Goal: Information Seeking & Learning: Check status

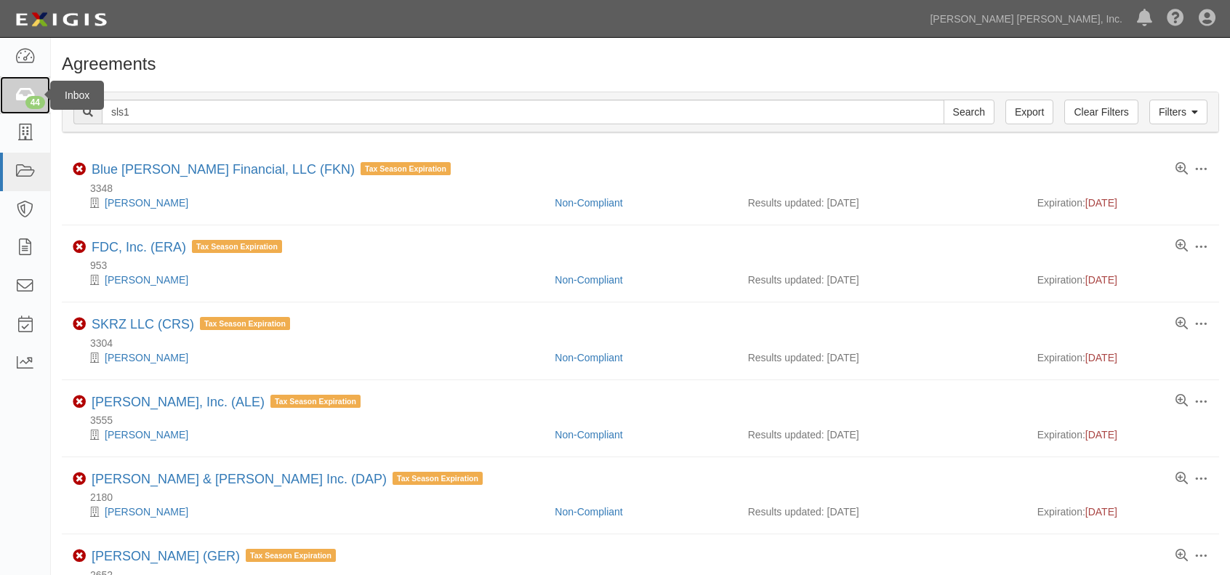
click at [30, 100] on div "44" at bounding box center [35, 102] width 20 height 13
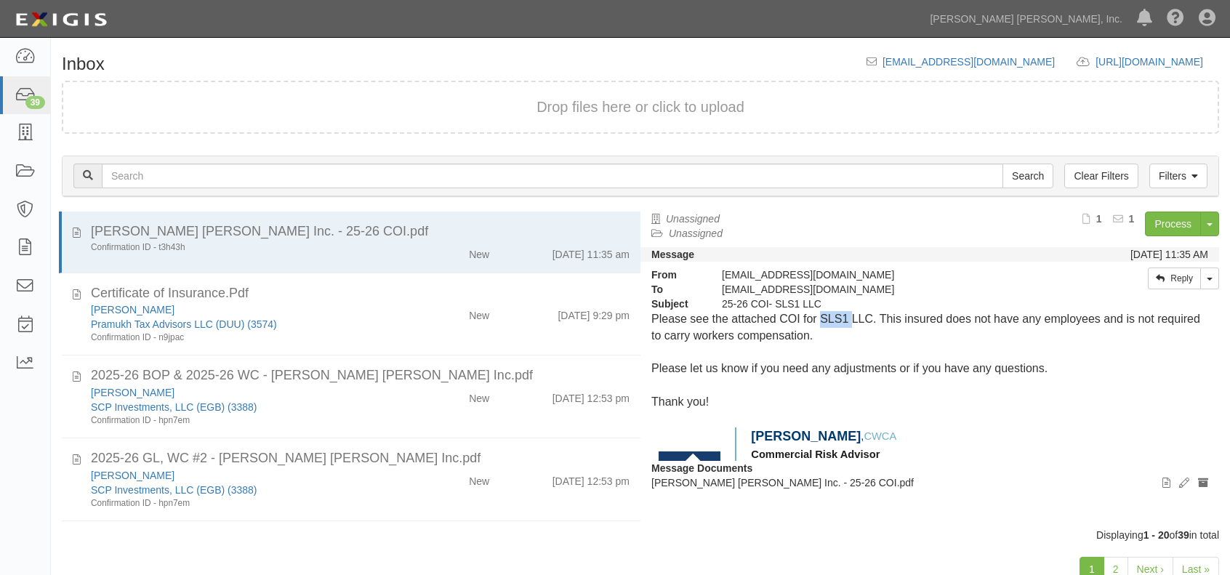
drag, startPoint x: 822, startPoint y: 315, endPoint x: 852, endPoint y: 315, distance: 29.8
click at [852, 315] on p "Please see the attached COI for SLS1 LLC. This insured does not have any employ…" at bounding box center [929, 327] width 557 height 33
copy p "SLS1"
click at [29, 175] on icon at bounding box center [25, 172] width 20 height 17
click at [25, 161] on link at bounding box center [25, 172] width 50 height 39
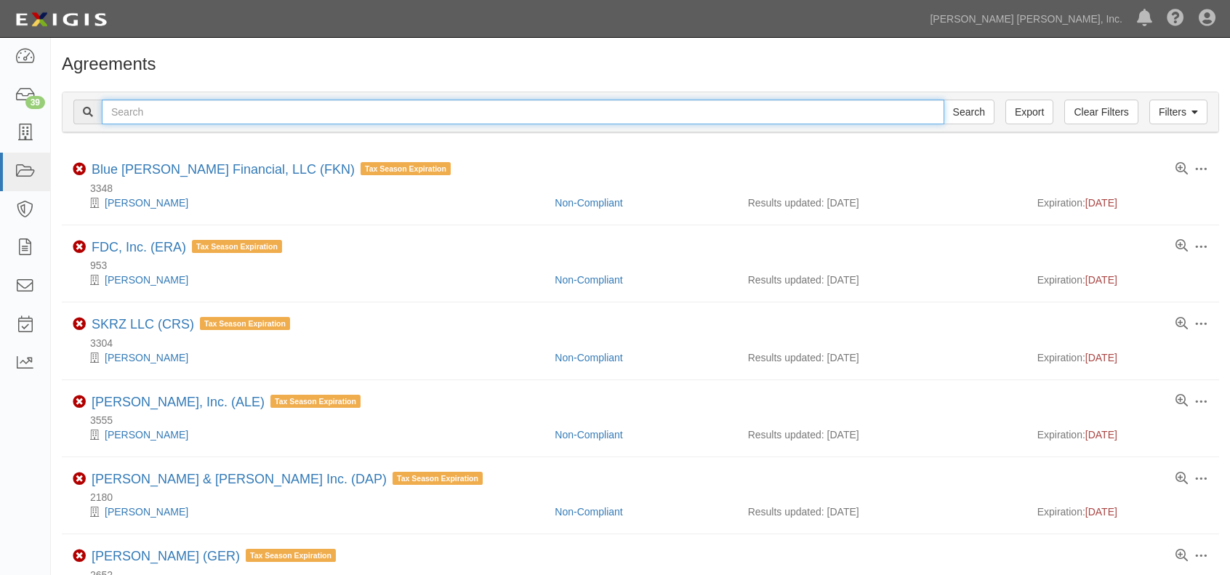
click at [233, 104] on input "text" at bounding box center [523, 112] width 842 height 25
paste input "SLS1"
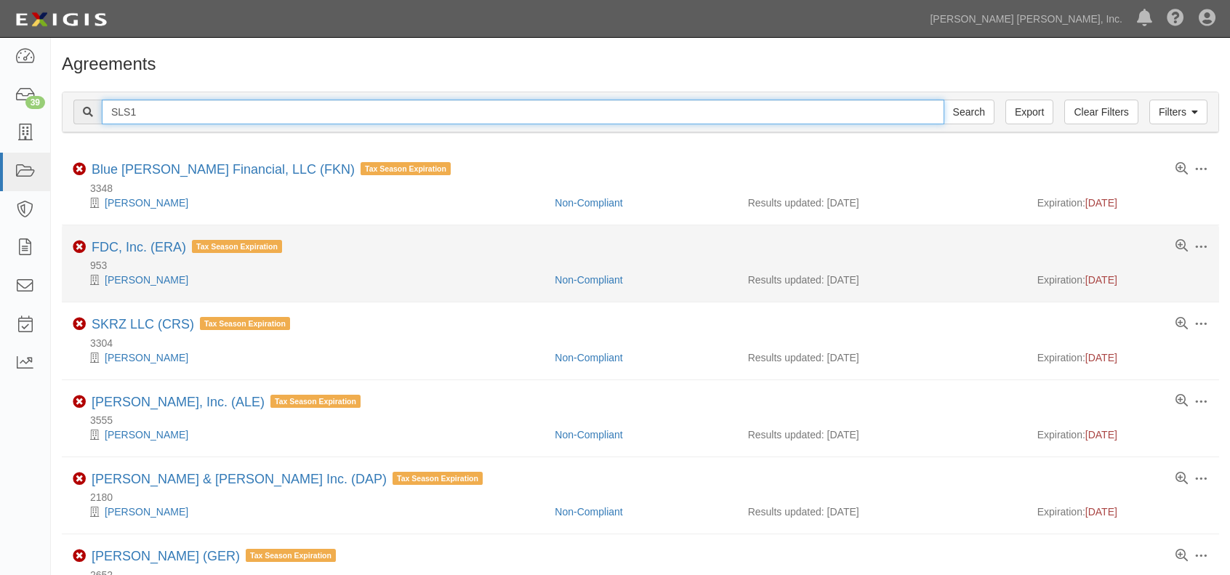
type input "SLS1"
click at [943, 100] on input "Search" at bounding box center [968, 112] width 51 height 25
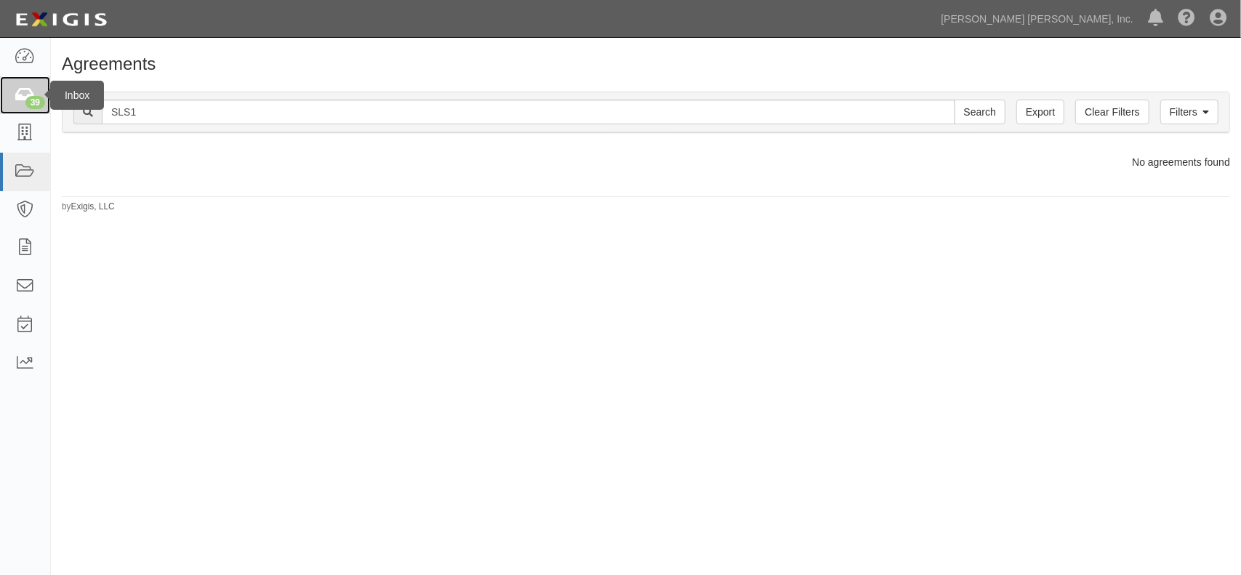
click at [25, 103] on icon at bounding box center [25, 95] width 20 height 17
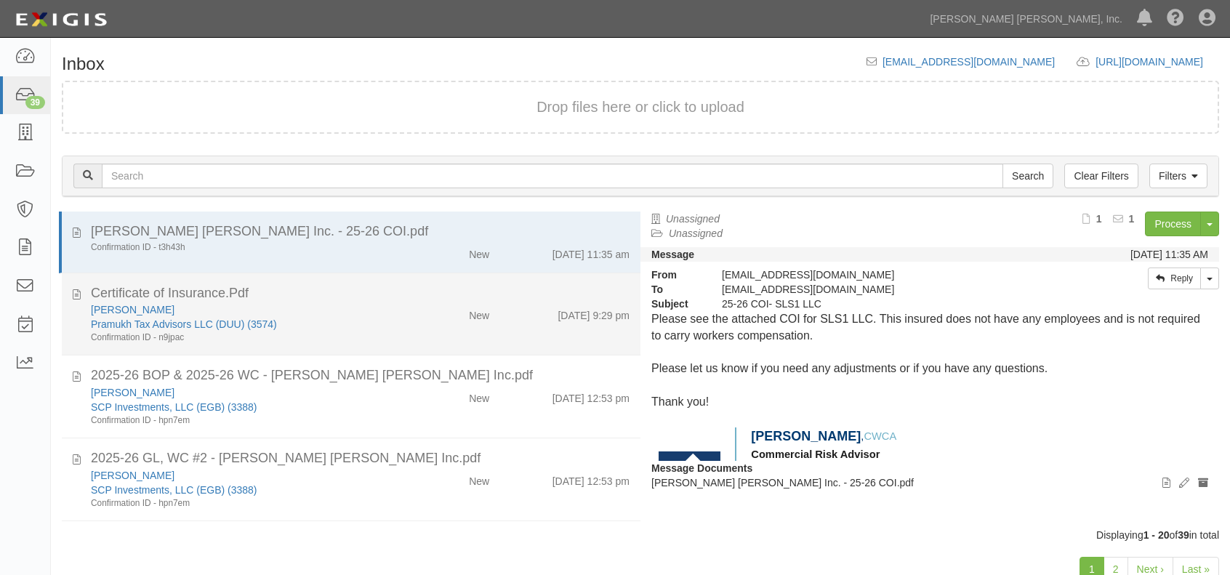
click at [356, 278] on li "Certificate of Insurance.Pdf Bhavik Patel Pramukh Tax Advisors LLC (DUU) (3574)…" at bounding box center [351, 314] width 579 height 83
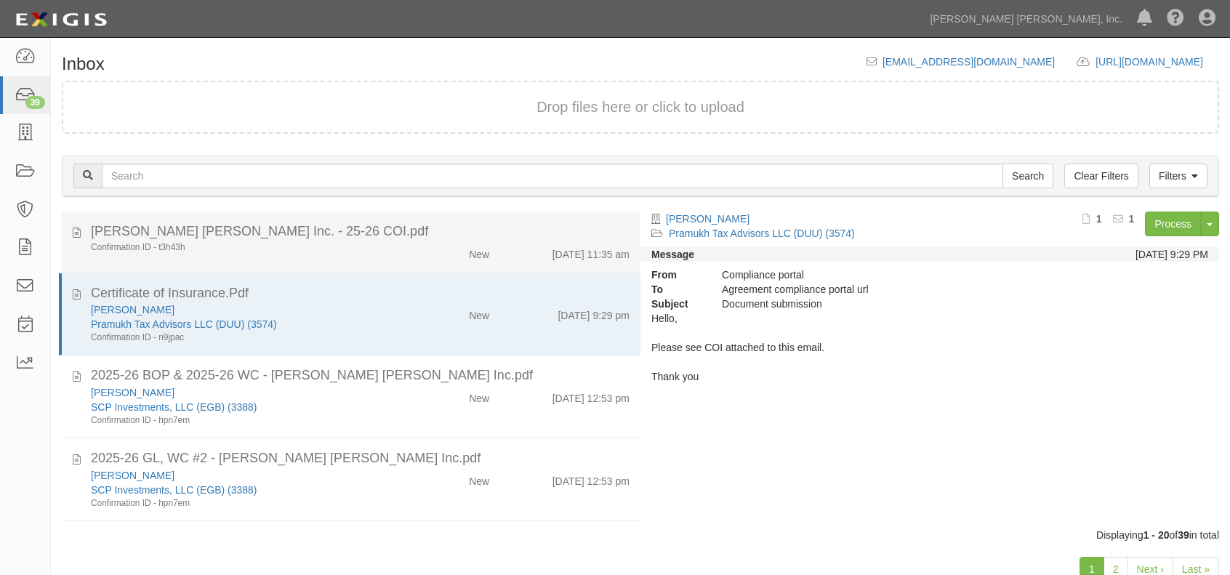
click at [315, 230] on div "Jackson Hewitt Inc. - 25-26 COI.pdf" at bounding box center [360, 231] width 539 height 19
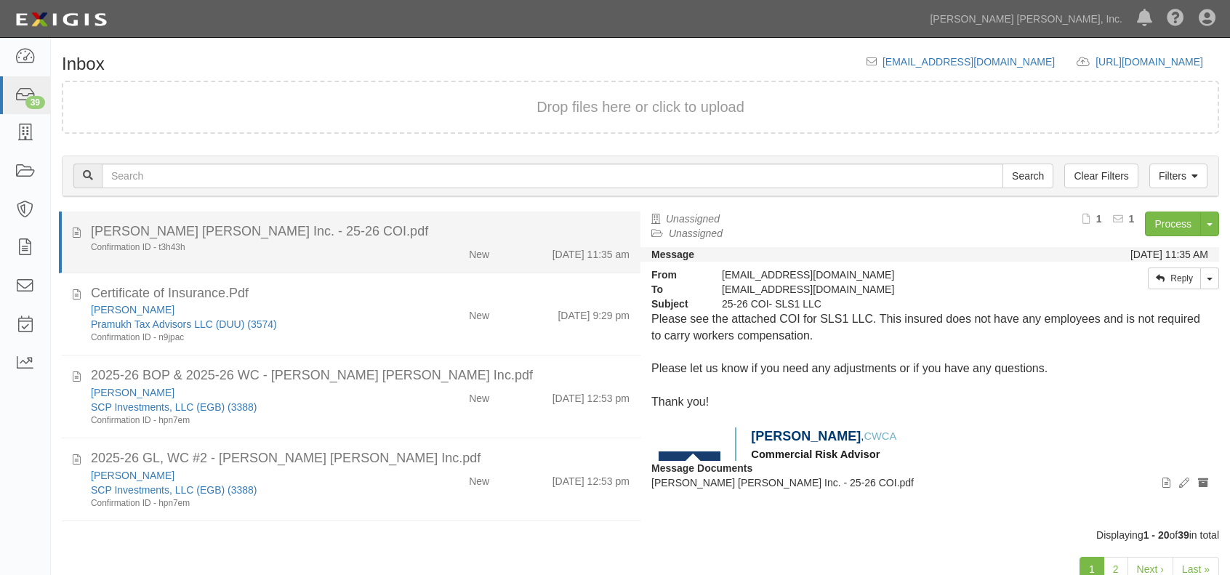
click at [315, 230] on div "Jackson Hewitt Inc. - 25-26 COI.pdf" at bounding box center [360, 231] width 539 height 19
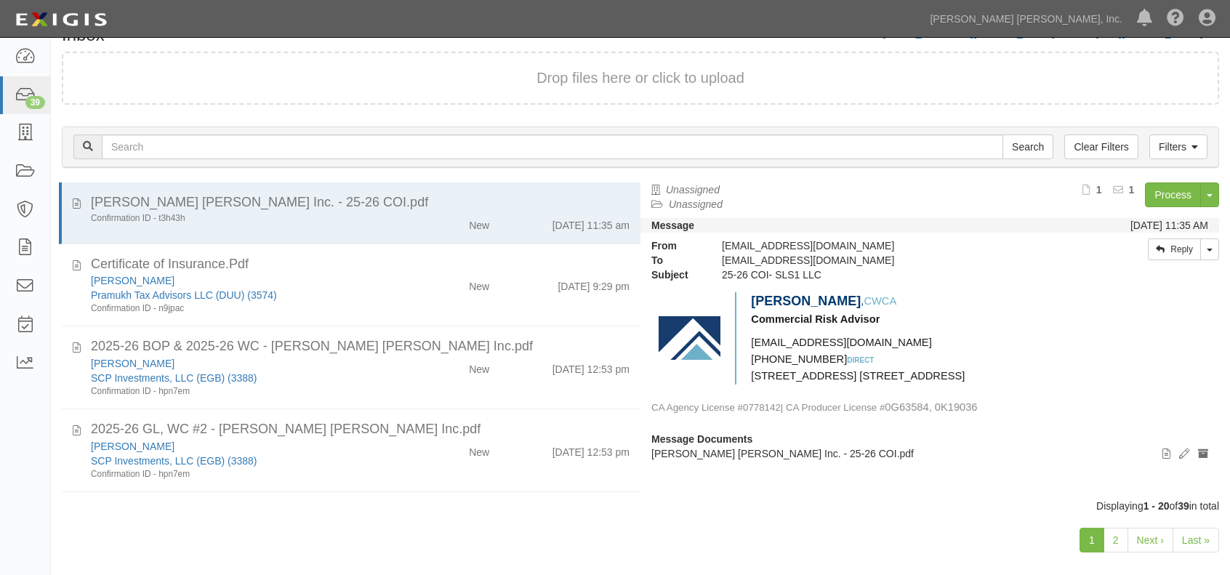
scroll to position [44, 0]
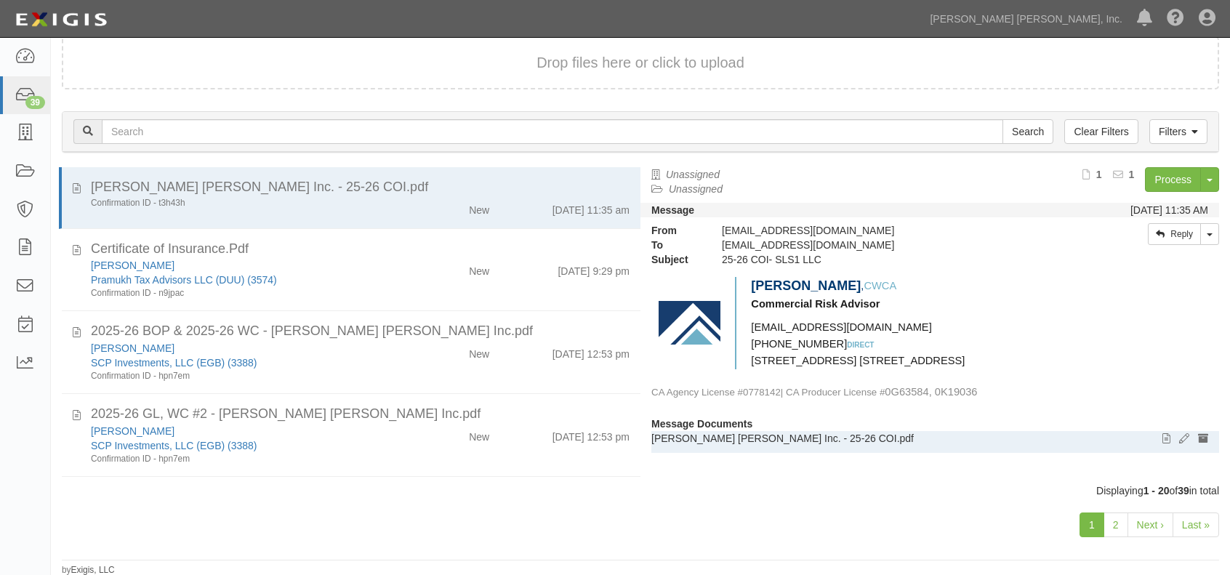
click at [794, 437] on p "Jackson Hewitt Inc. - 25-26 COI.pdf" at bounding box center [929, 438] width 557 height 15
click at [795, 435] on p "Jackson Hewitt Inc. - 25-26 COI.pdf" at bounding box center [929, 438] width 557 height 15
click at [885, 437] on p "Jackson Hewitt Inc. - 25-26 COI.pdf" at bounding box center [929, 438] width 557 height 15
click at [886, 436] on p "Jackson Hewitt Inc. - 25-26 COI.pdf" at bounding box center [929, 438] width 557 height 15
click at [1162, 434] on icon at bounding box center [1166, 439] width 8 height 10
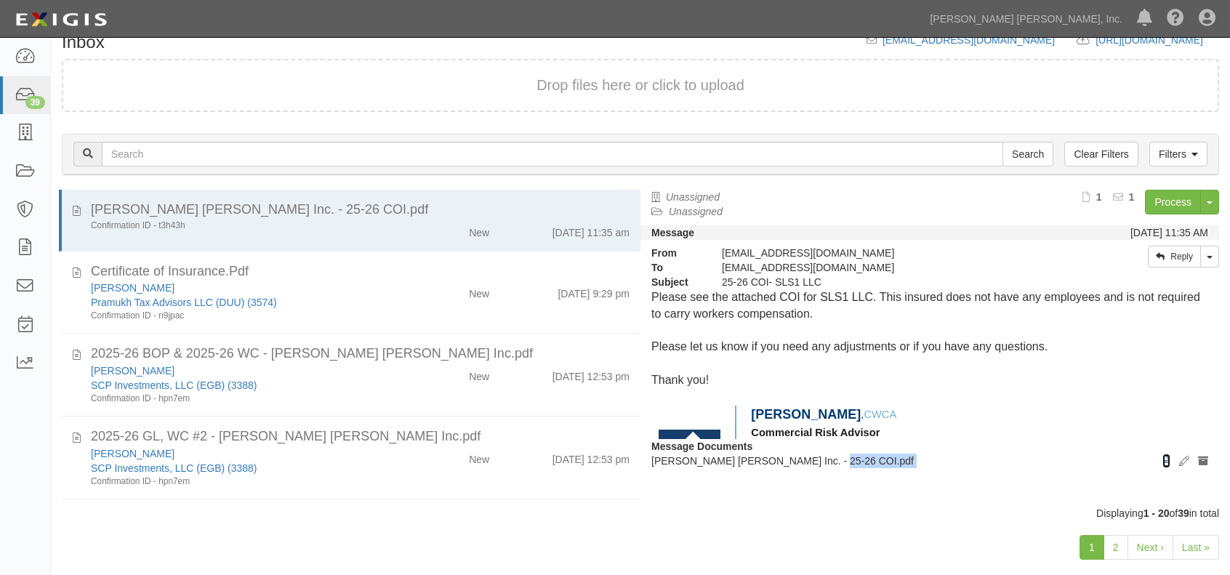
scroll to position [0, 0]
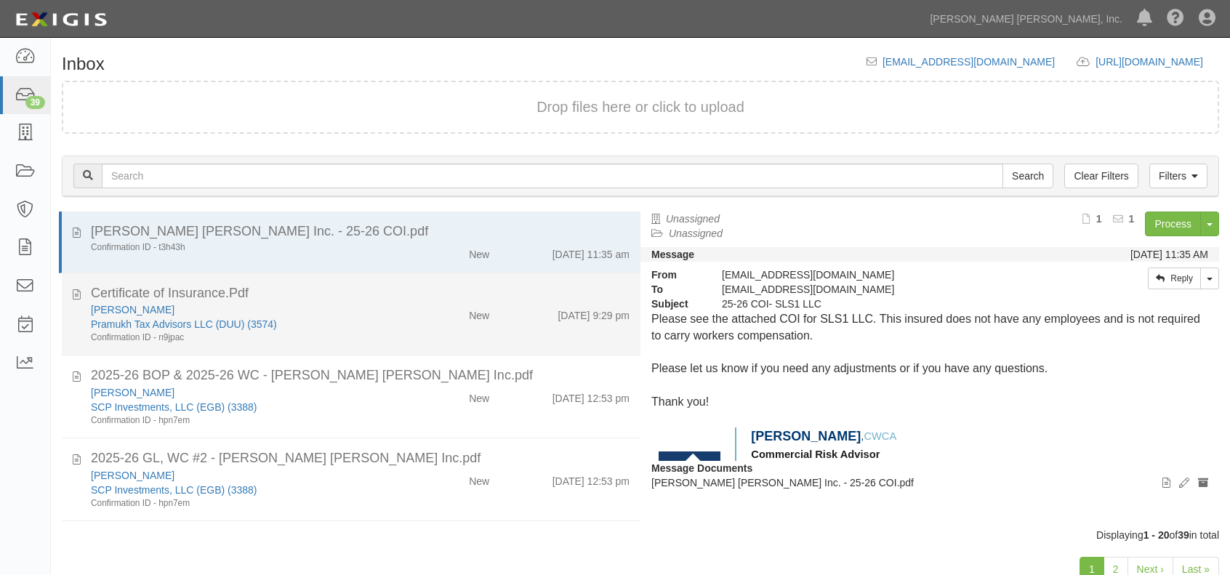
click at [368, 296] on div "Certificate of Insurance.Pdf" at bounding box center [360, 293] width 539 height 19
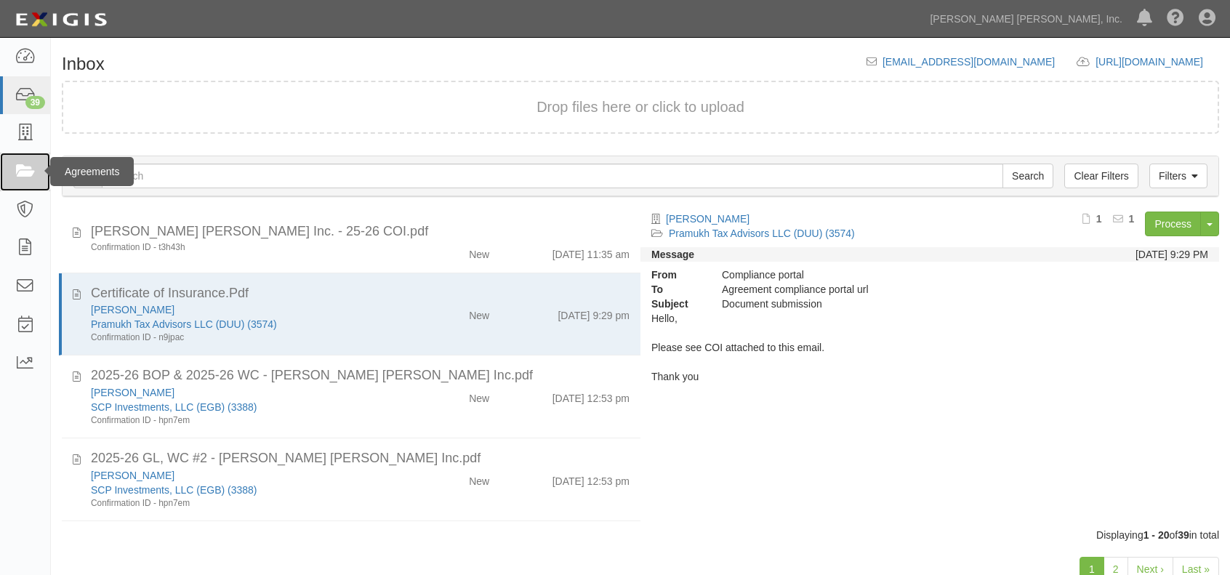
click at [18, 169] on icon at bounding box center [25, 172] width 20 height 17
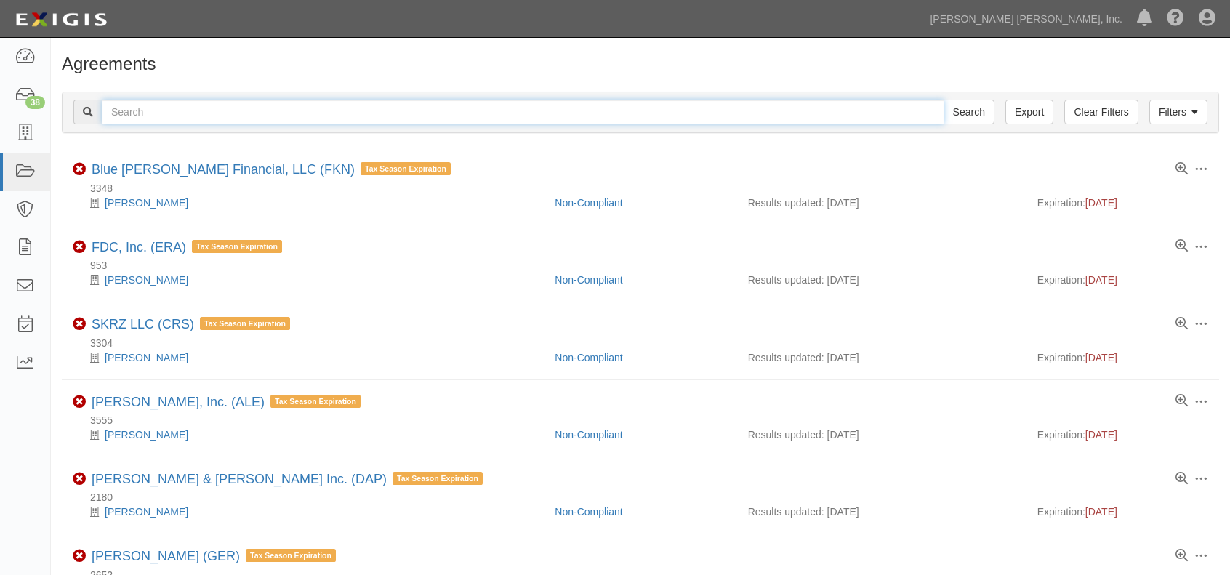
click at [229, 105] on input "text" at bounding box center [523, 112] width 842 height 25
type input "duu"
click at [943, 100] on input "Search" at bounding box center [968, 112] width 51 height 25
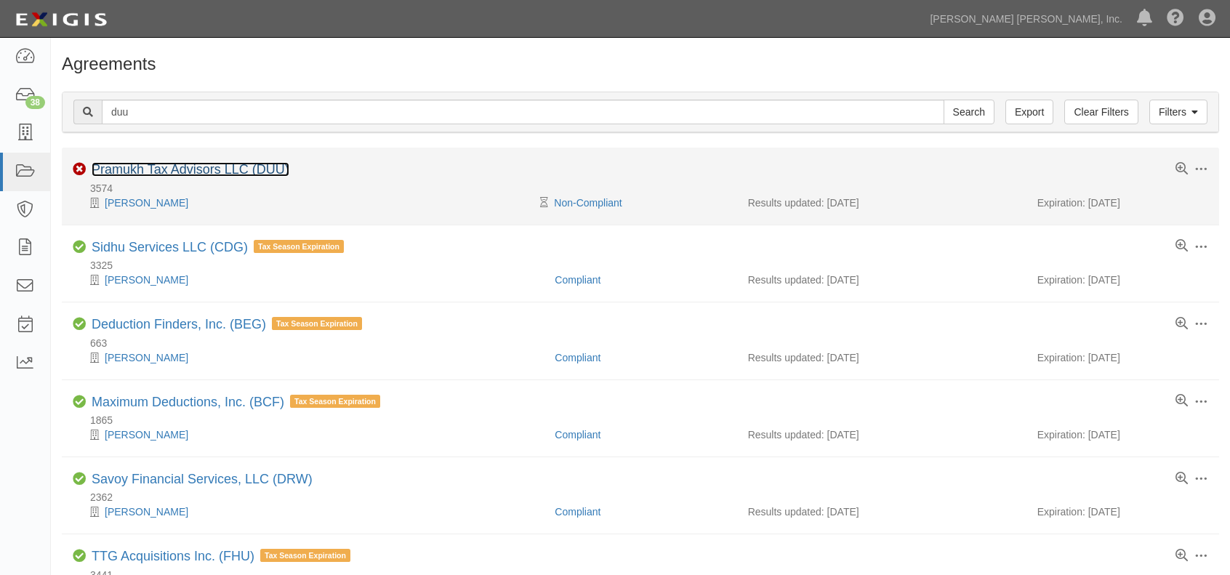
click at [230, 164] on link "Pramukh Tax Advisors LLC (DUU)" at bounding box center [191, 169] width 198 height 15
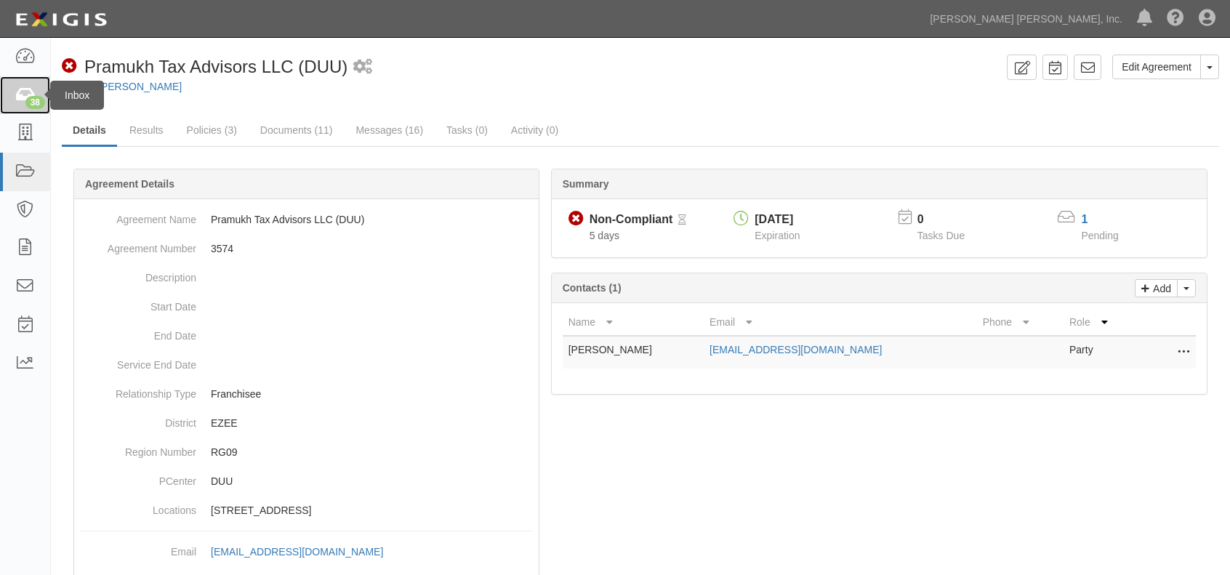
click at [23, 97] on icon at bounding box center [25, 95] width 20 height 17
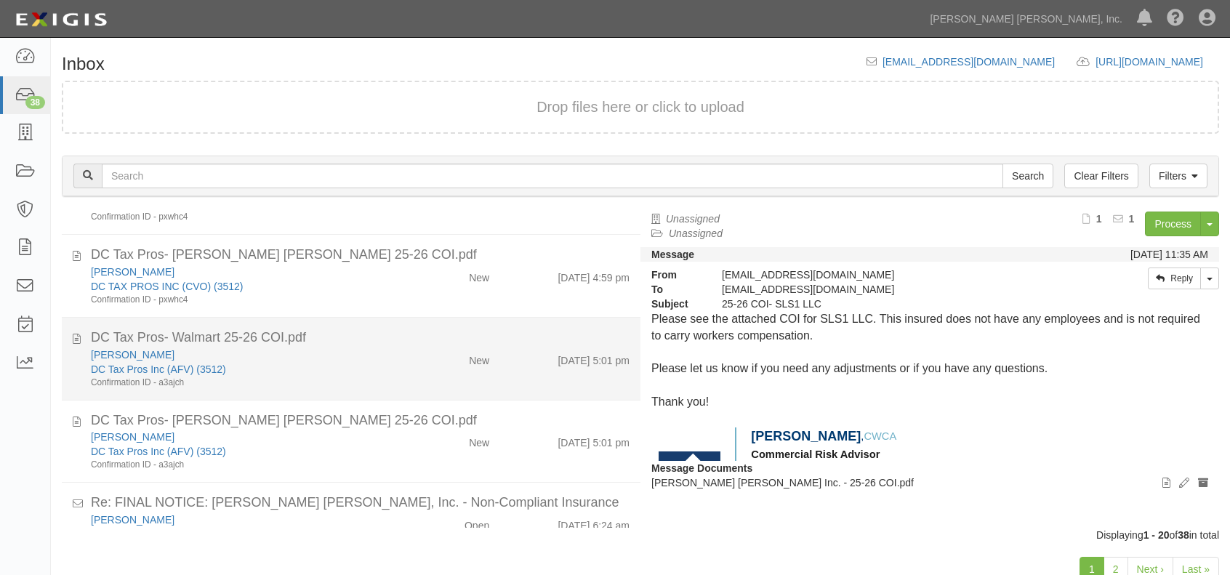
scroll to position [1275, 0]
